Goal: Obtain resource: Obtain resource

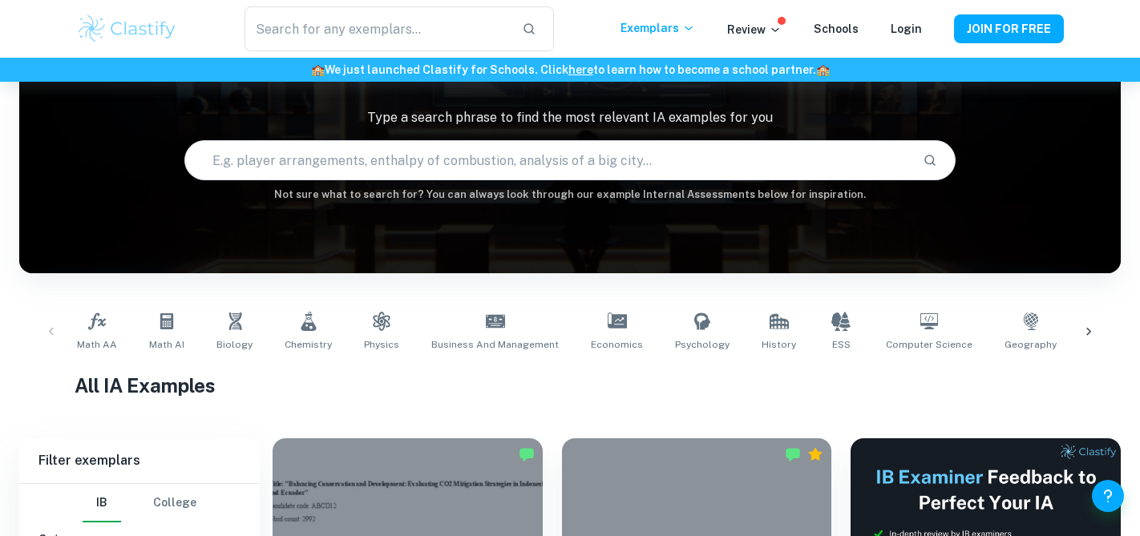
scroll to position [130, 0]
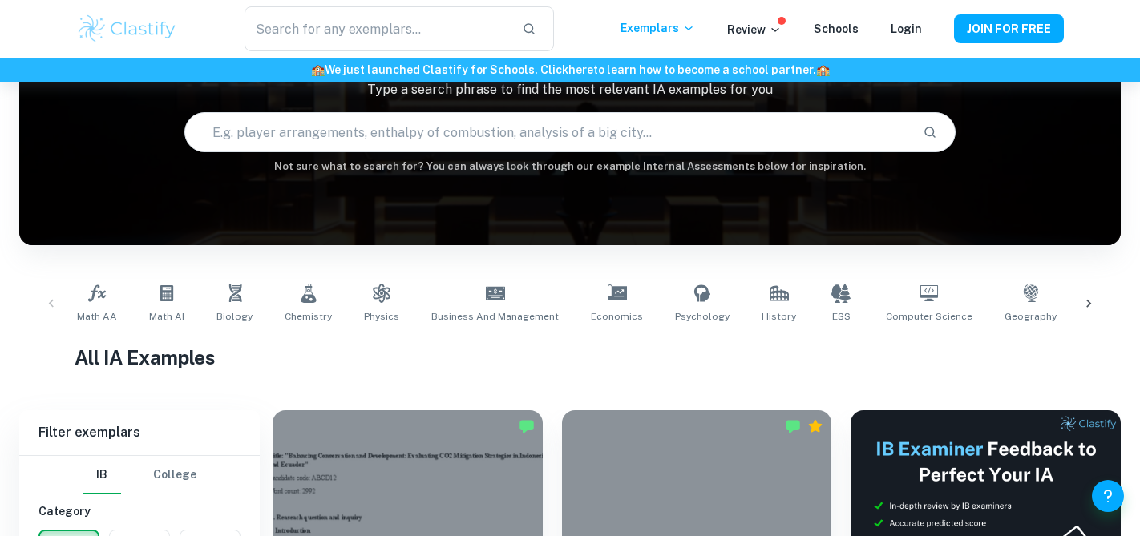
click at [1094, 299] on icon at bounding box center [1089, 304] width 16 height 16
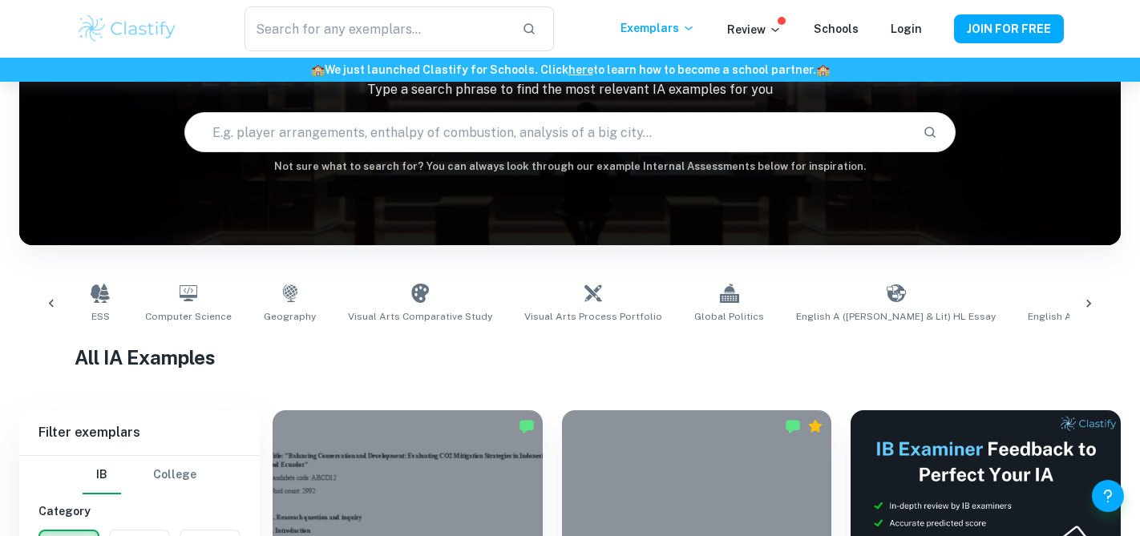
scroll to position [0, 901]
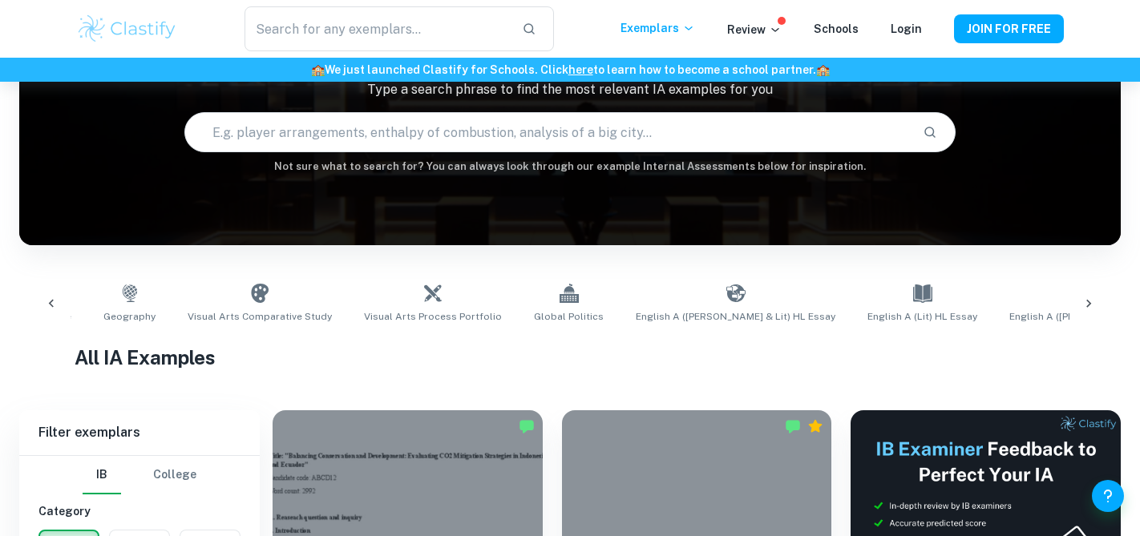
click at [1096, 304] on icon at bounding box center [1089, 304] width 16 height 16
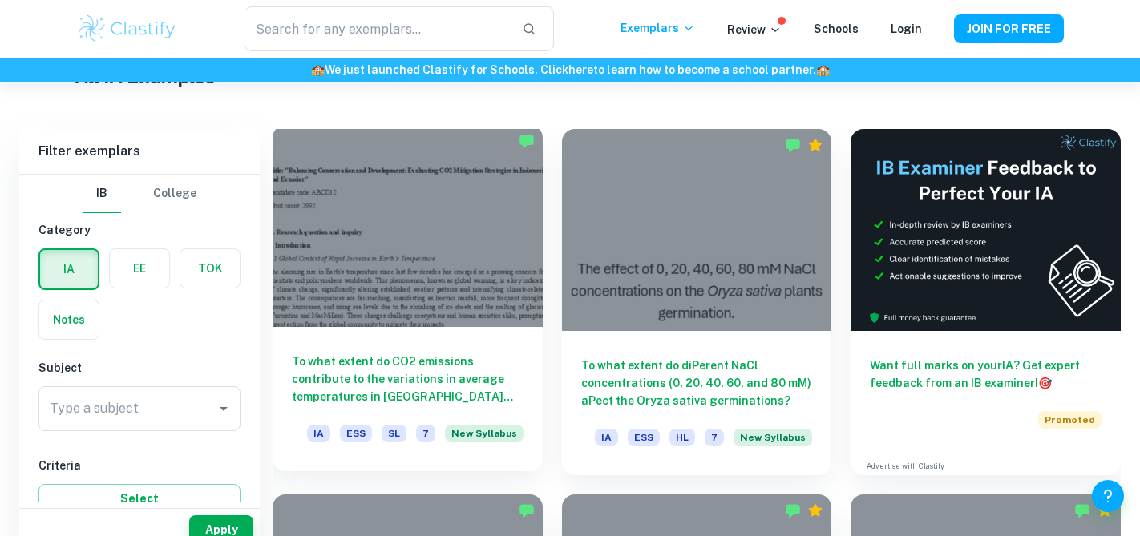
scroll to position [442, 0]
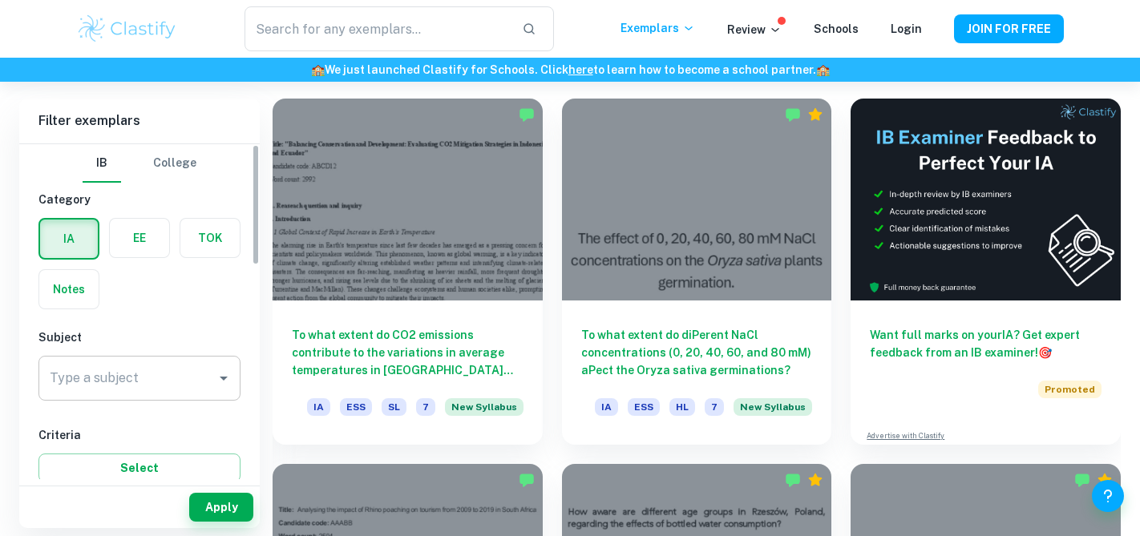
click at [200, 372] on input "Type a subject" at bounding box center [128, 378] width 164 height 30
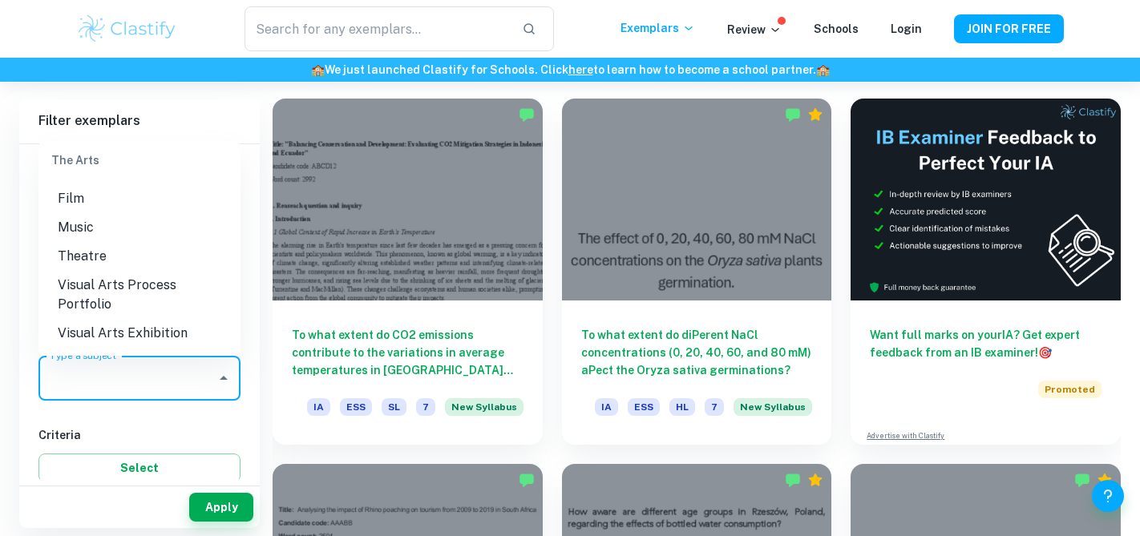
scroll to position [2353, 0]
click at [138, 380] on input "Type a subject" at bounding box center [128, 378] width 164 height 30
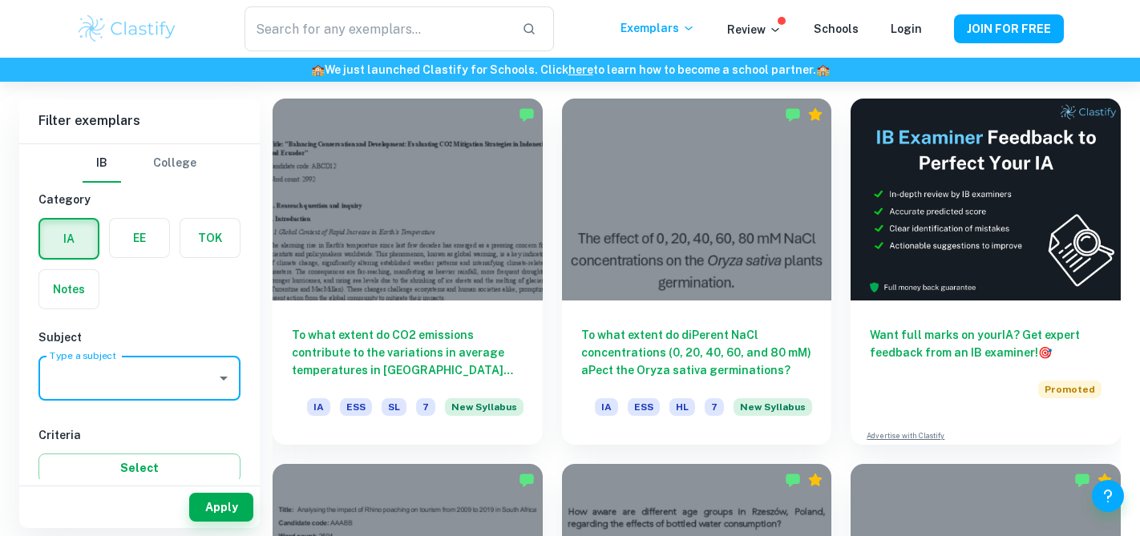
type input "g"
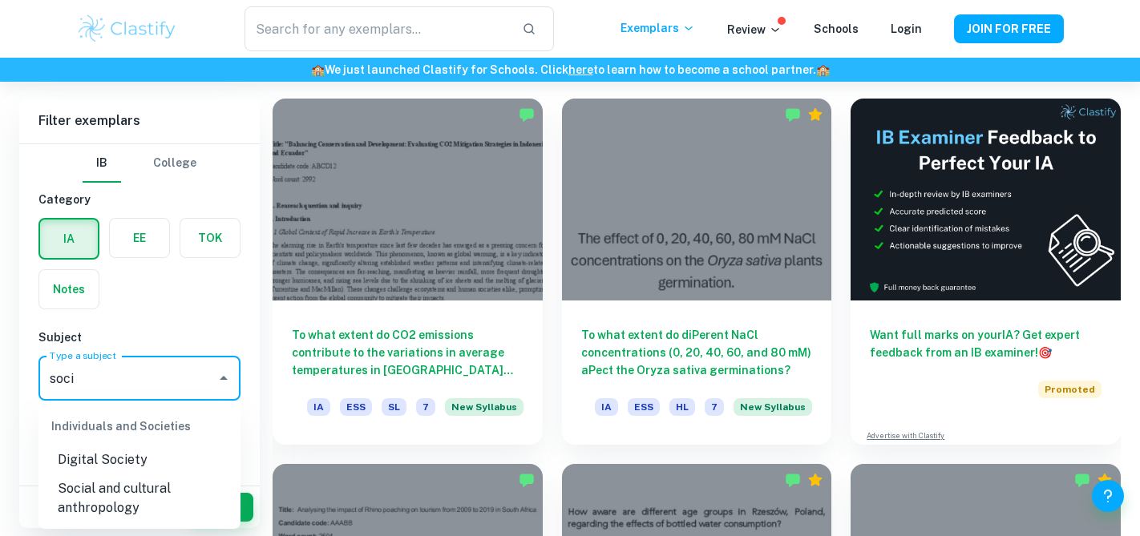
click at [95, 506] on li "Social and cultural anthropology" at bounding box center [139, 499] width 202 height 48
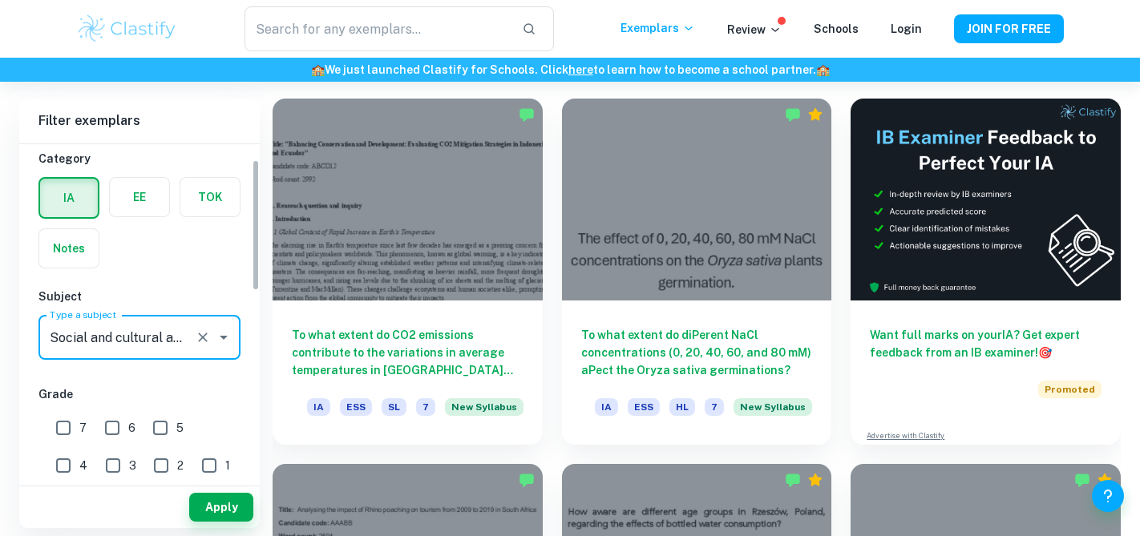
scroll to position [40, 0]
type input "Social and cultural anthropology"
click at [148, 187] on label "button" at bounding box center [139, 198] width 59 height 38
click at [0, 0] on input "radio" at bounding box center [0, 0] width 0 height 0
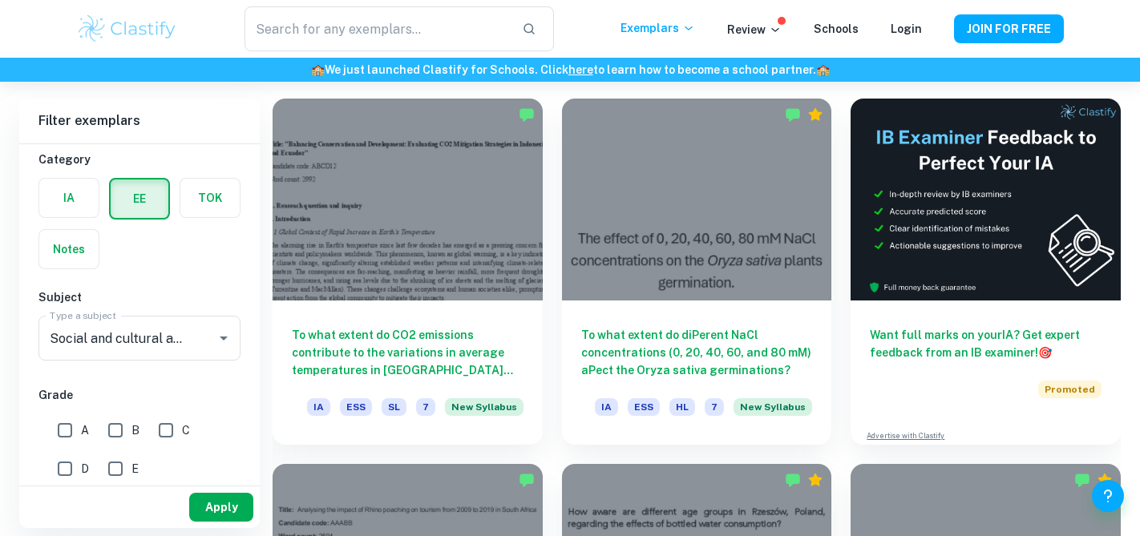
click at [238, 500] on button "Apply" at bounding box center [221, 507] width 64 height 29
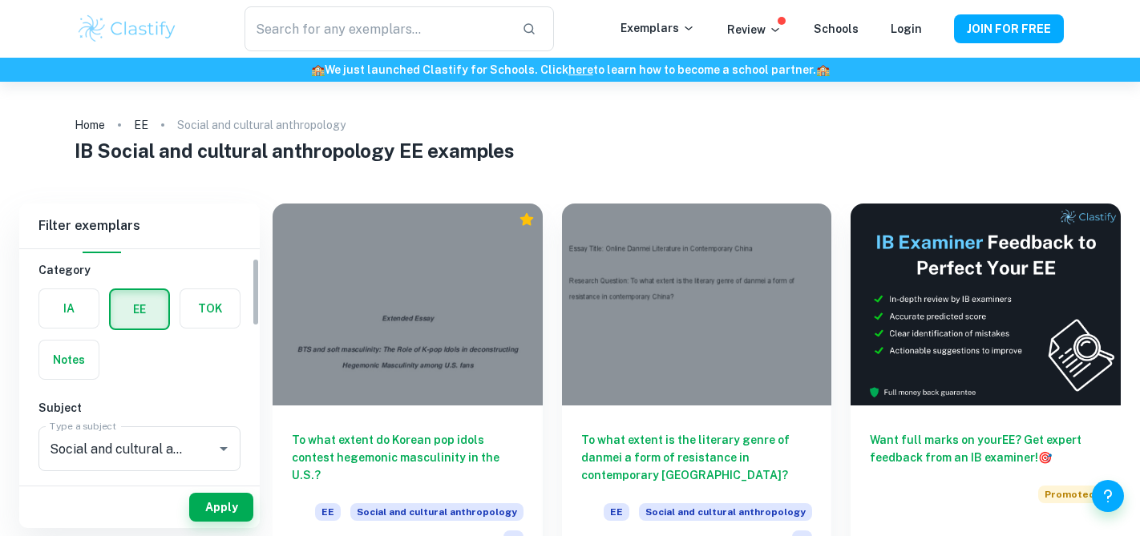
scroll to position [30, 0]
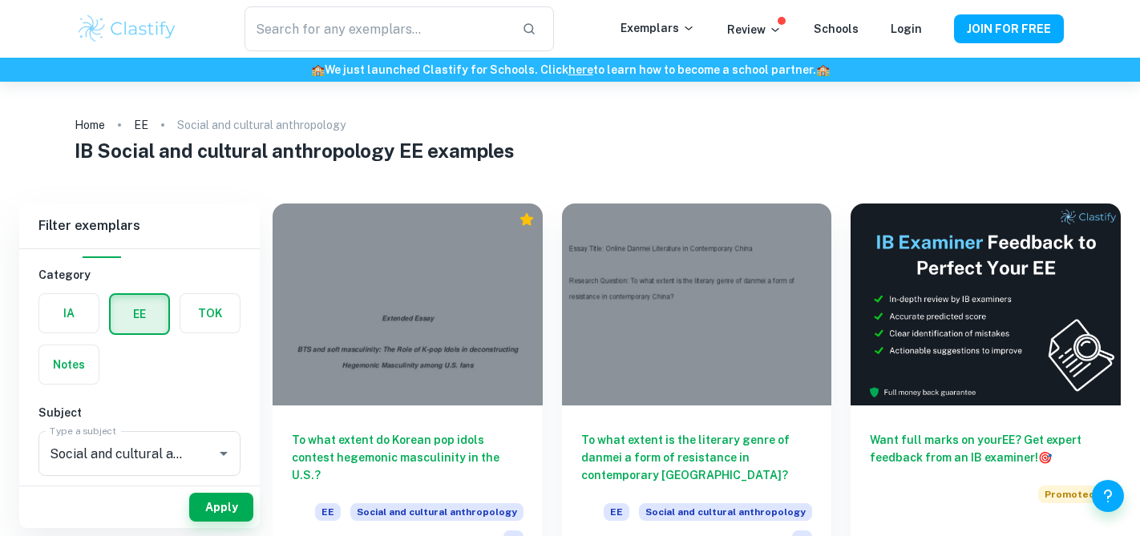
click at [83, 317] on label "button" at bounding box center [68, 313] width 59 height 38
click at [0, 0] on input "radio" at bounding box center [0, 0] width 0 height 0
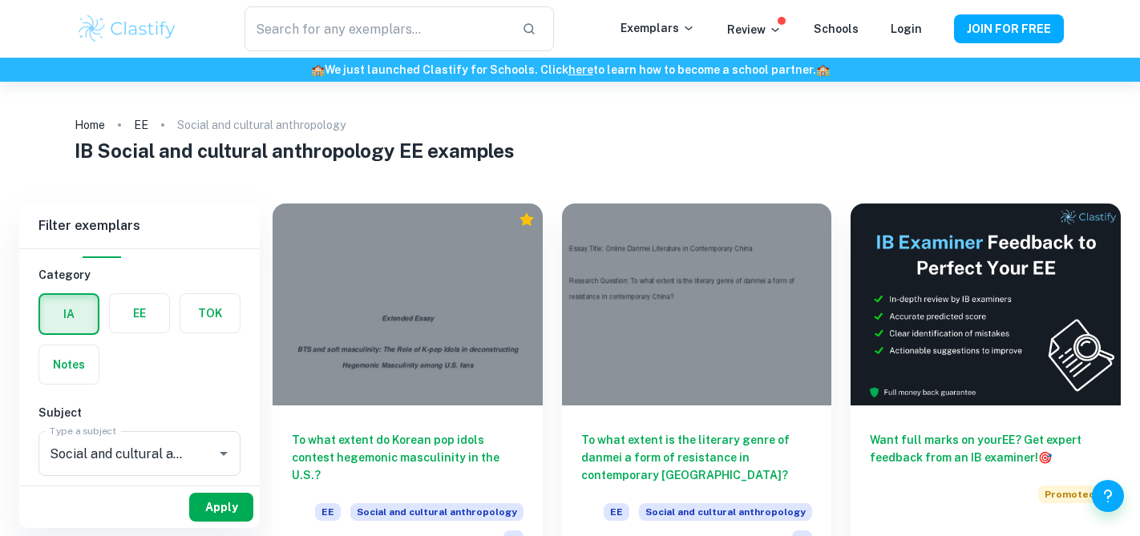
click at [235, 511] on button "Apply" at bounding box center [221, 507] width 64 height 29
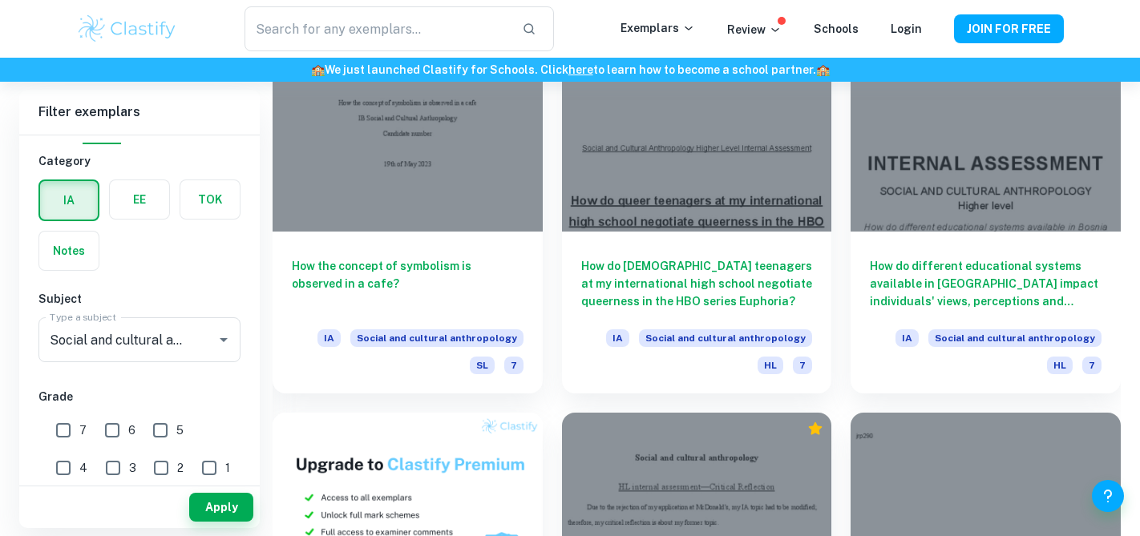
scroll to position [815, 0]
